Goal: Find specific page/section: Find specific page/section

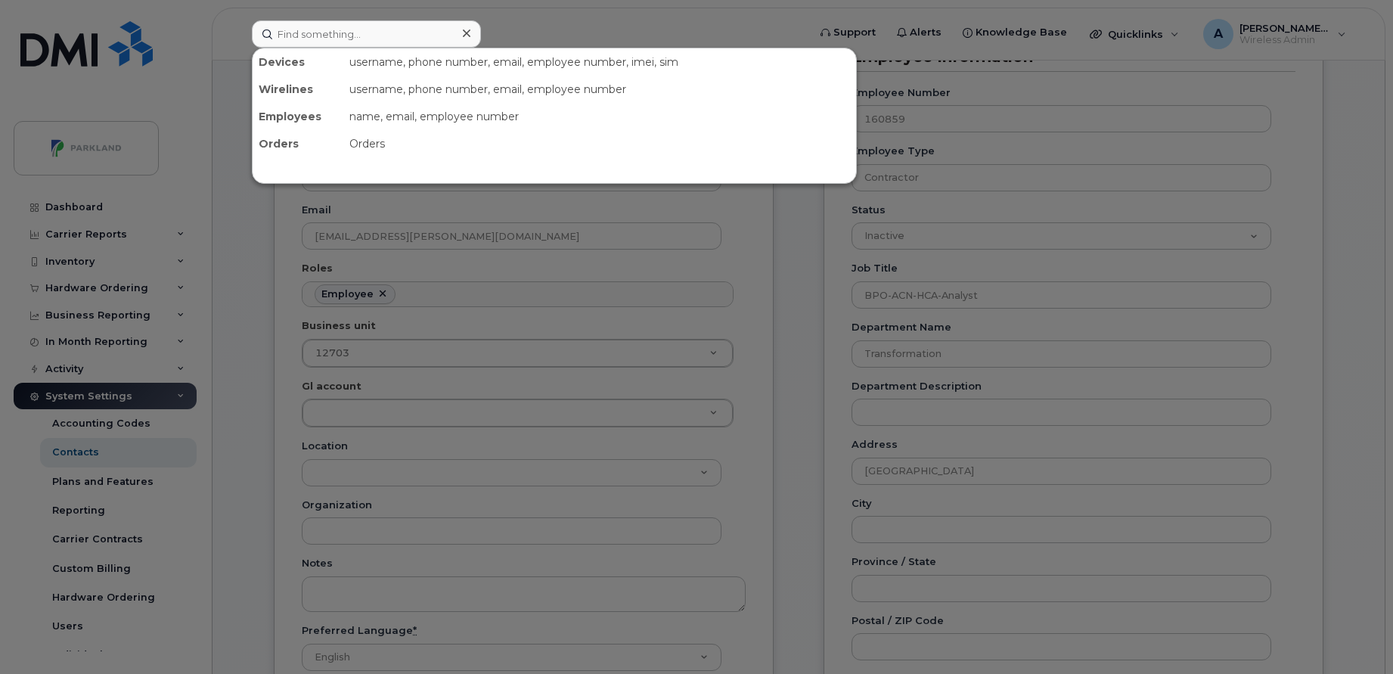
scroll to position [45, 0]
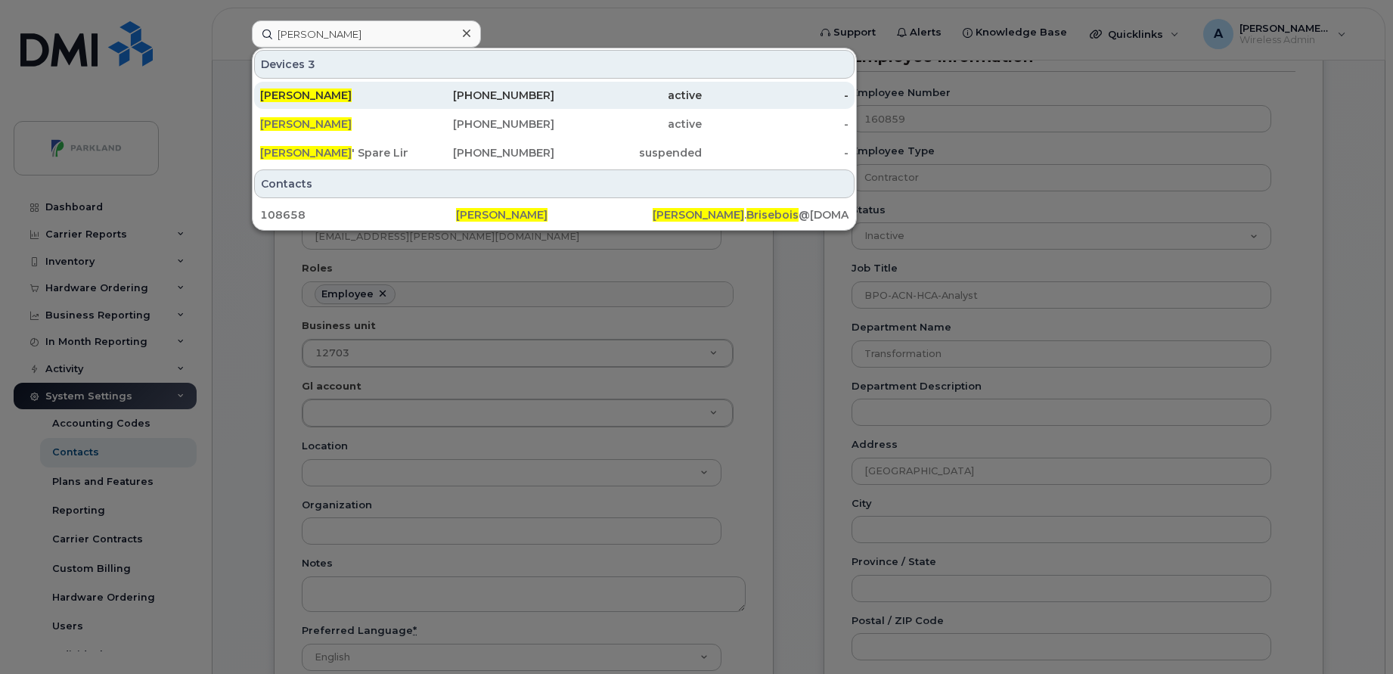
type input "[PERSON_NAME]"
click at [364, 92] on div "[PERSON_NAME]" at bounding box center [333, 95] width 147 height 15
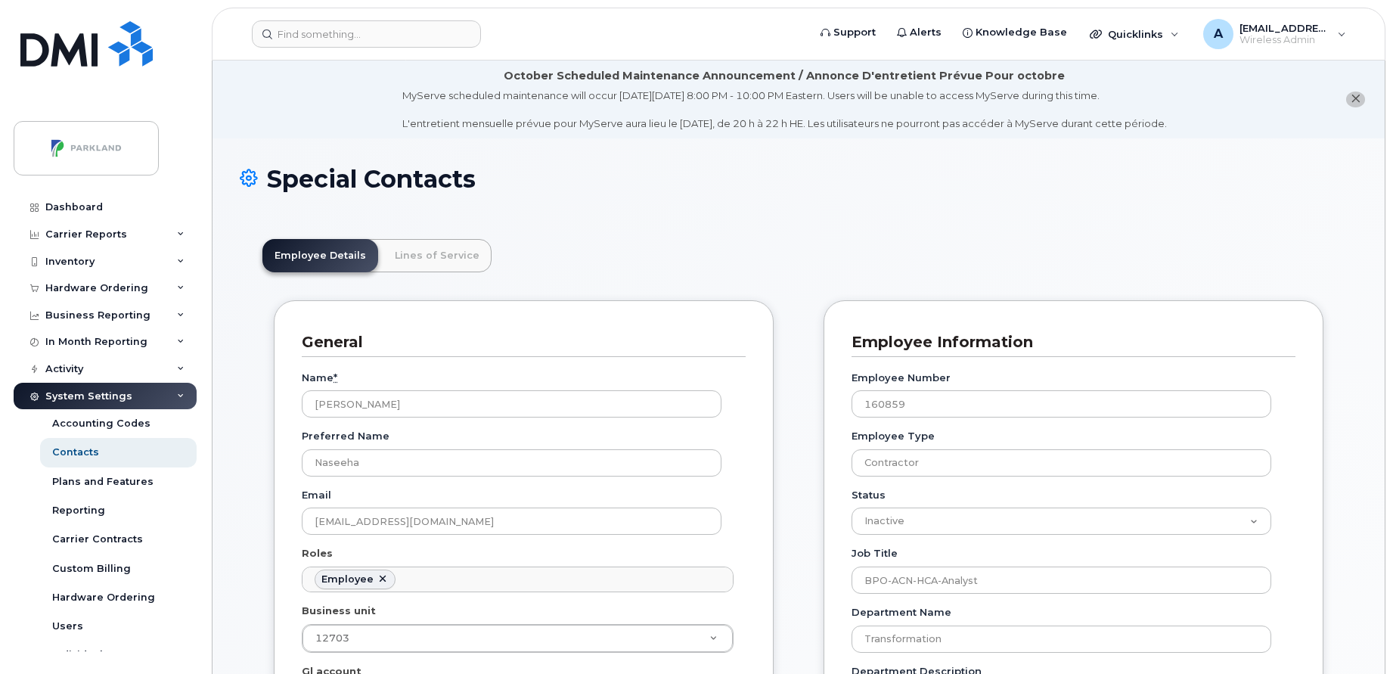
scroll to position [84, 0]
click at [402, 38] on input at bounding box center [366, 33] width 229 height 27
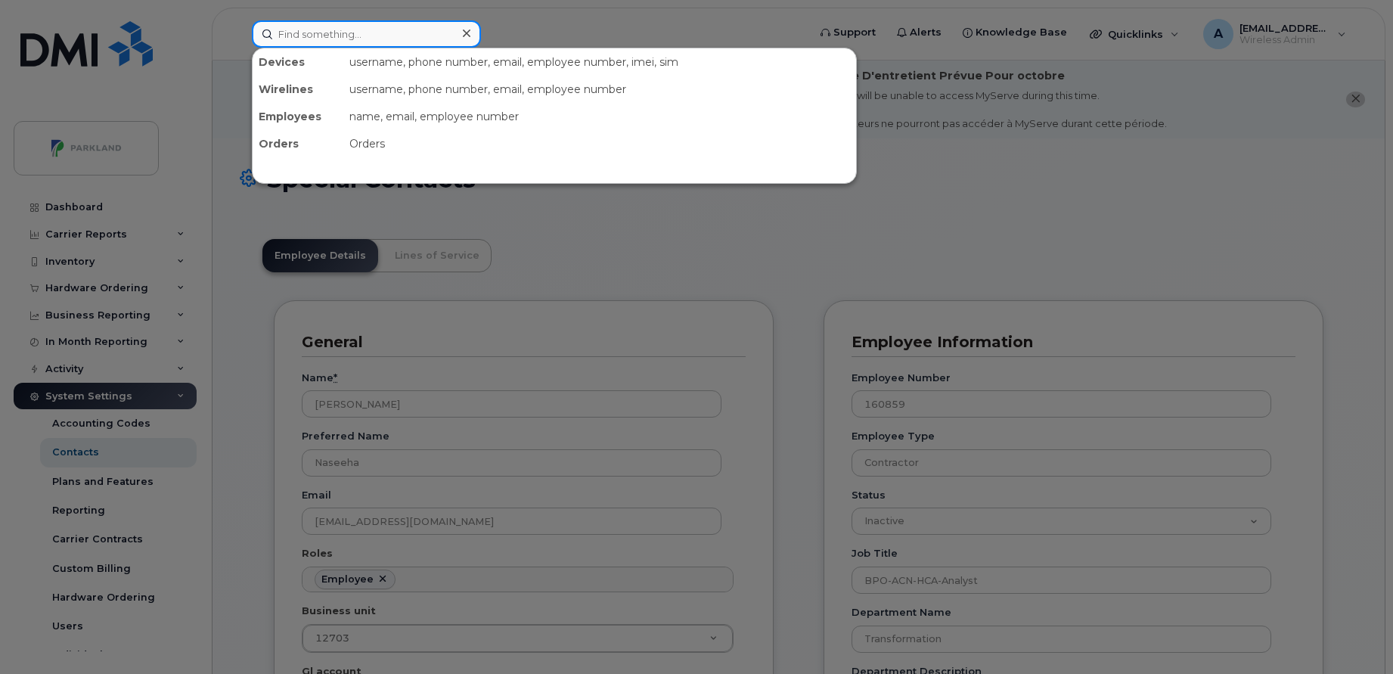
paste input "[PERSON_NAME]"
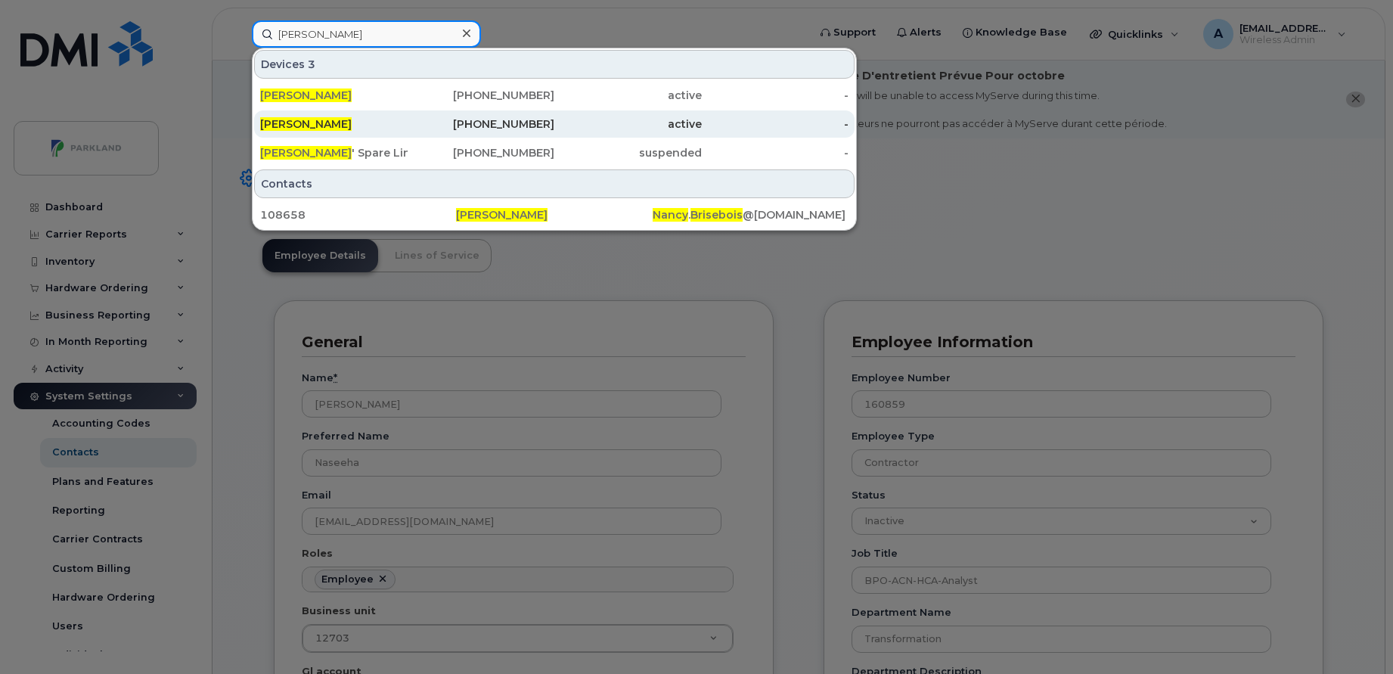
type input "[PERSON_NAME]"
click at [420, 133] on div "[PHONE_NUMBER]" at bounding box center [481, 123] width 147 height 27
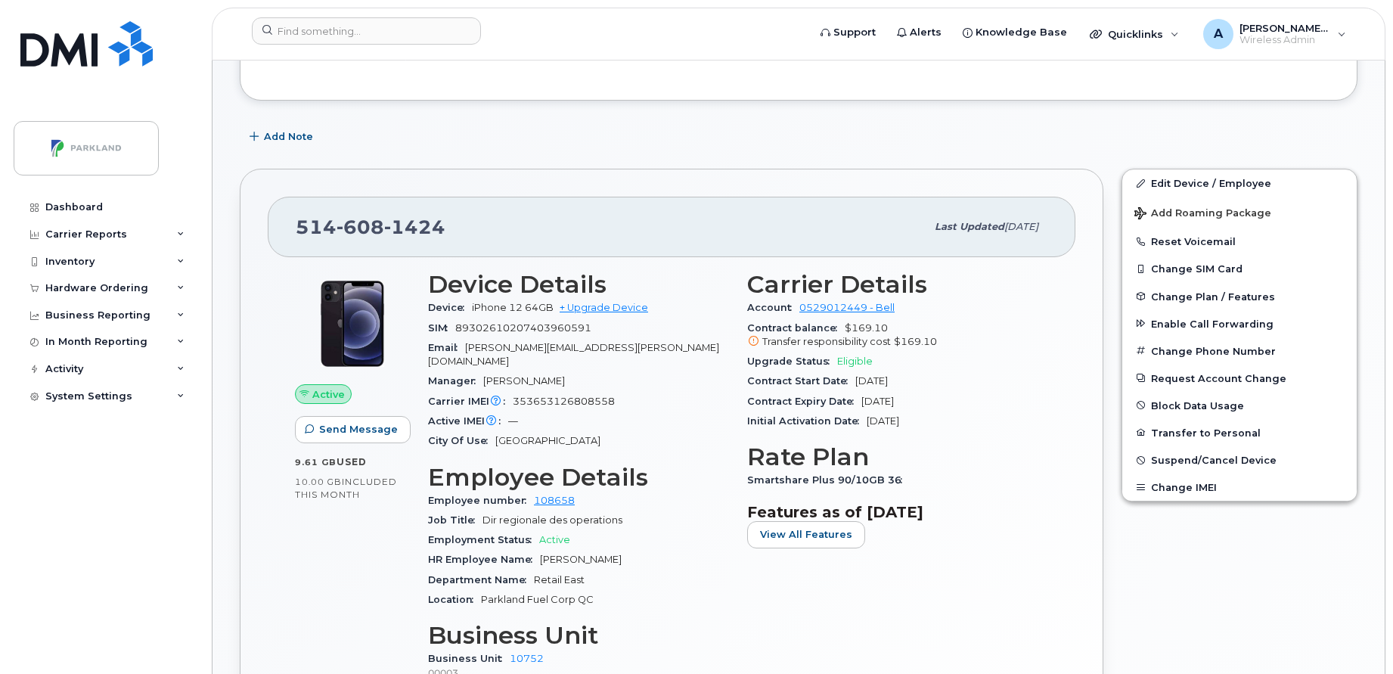
scroll to position [423, 0]
